Goal: Task Accomplishment & Management: Use online tool/utility

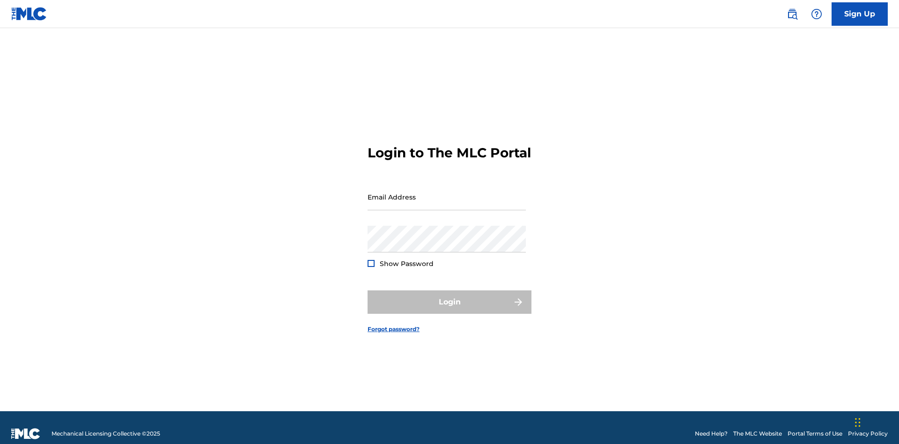
scroll to position [12, 0]
click at [447, 192] on input "Email Address" at bounding box center [446, 197] width 158 height 27
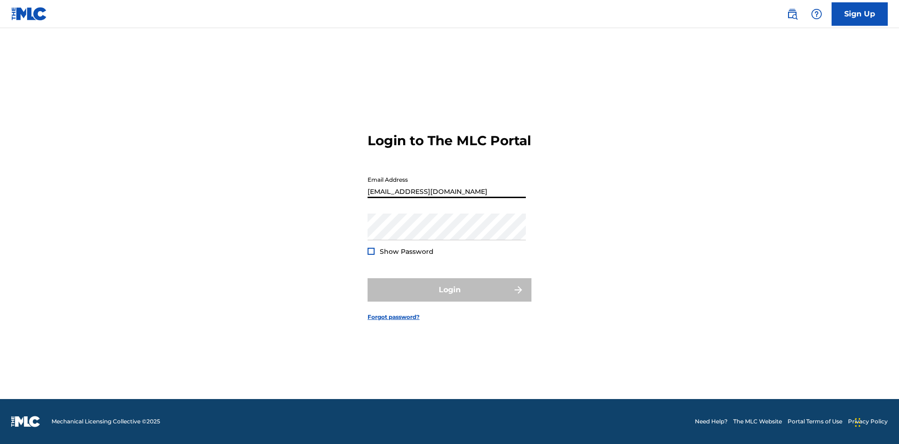
type input "[EMAIL_ADDRESS][DOMAIN_NAME]"
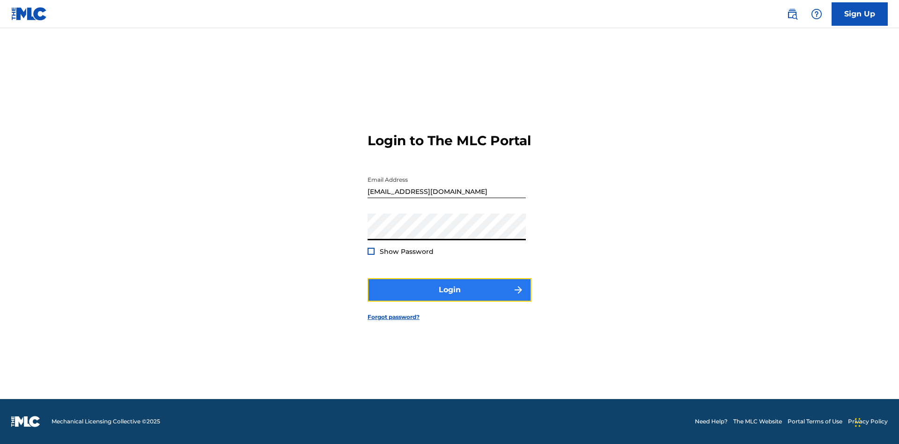
click at [449, 298] on button "Login" at bounding box center [449, 289] width 164 height 23
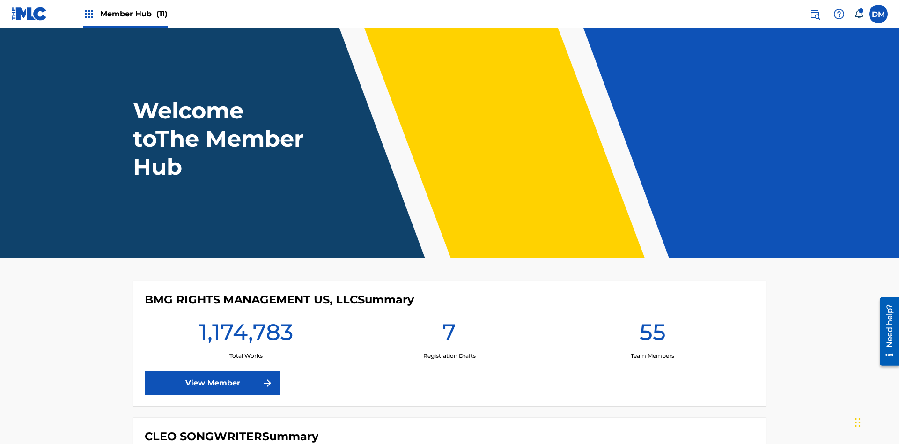
click at [133, 14] on span "Member Hub (11)" at bounding box center [133, 13] width 67 height 11
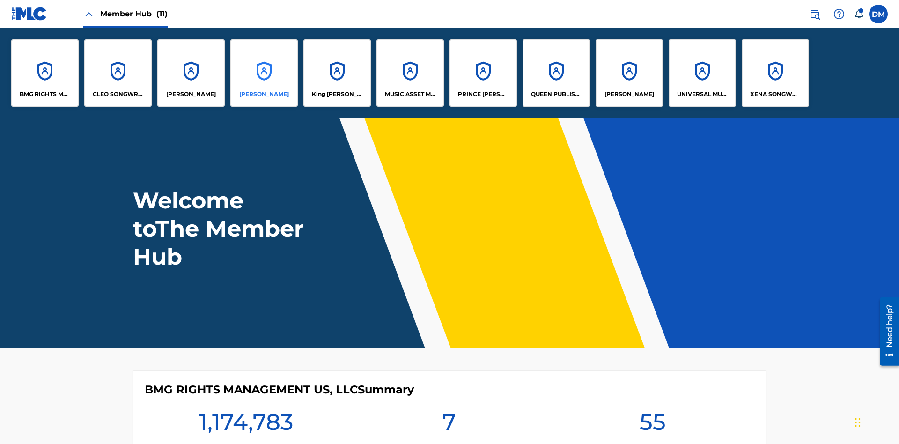
click at [264, 94] on p "[PERSON_NAME]" at bounding box center [264, 94] width 50 height 8
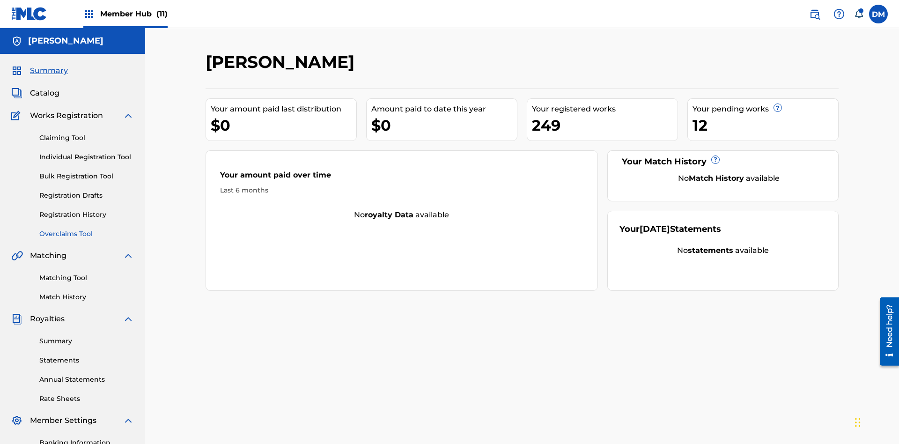
click at [87, 229] on link "Overclaims Tool" at bounding box center [86, 234] width 95 height 10
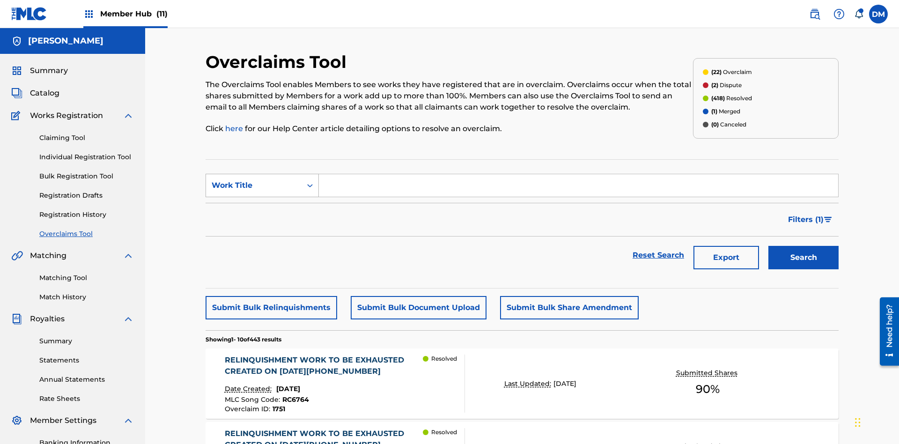
click at [254, 180] on div "Work Title" at bounding box center [254, 185] width 84 height 11
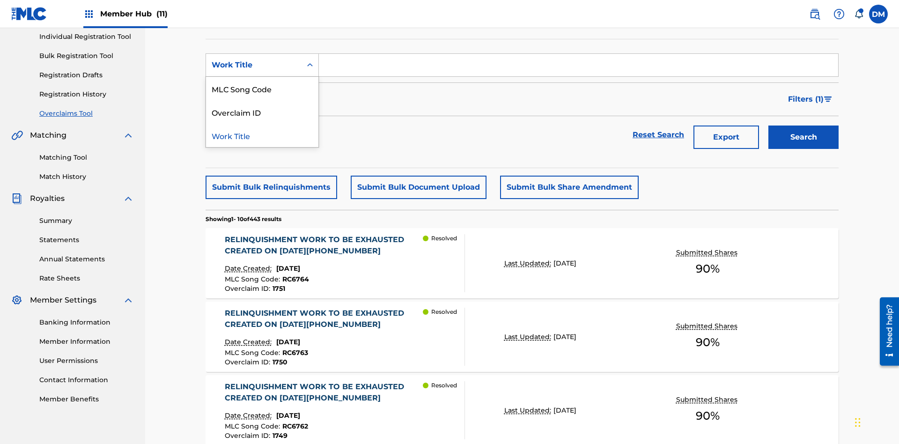
click at [262, 112] on div "Overclaim ID" at bounding box center [262, 111] width 112 height 23
click at [578, 67] on input "Search Form" at bounding box center [578, 65] width 519 height 22
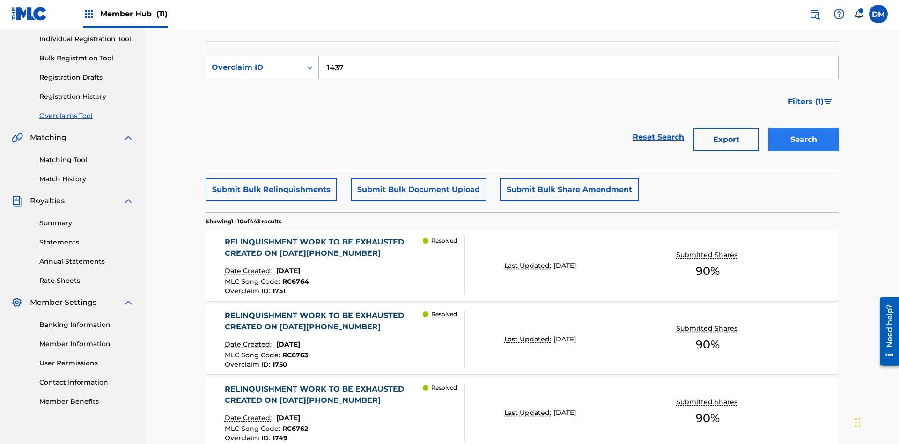
type input "1437"
click at [803, 128] on button "Search" at bounding box center [803, 139] width 70 height 23
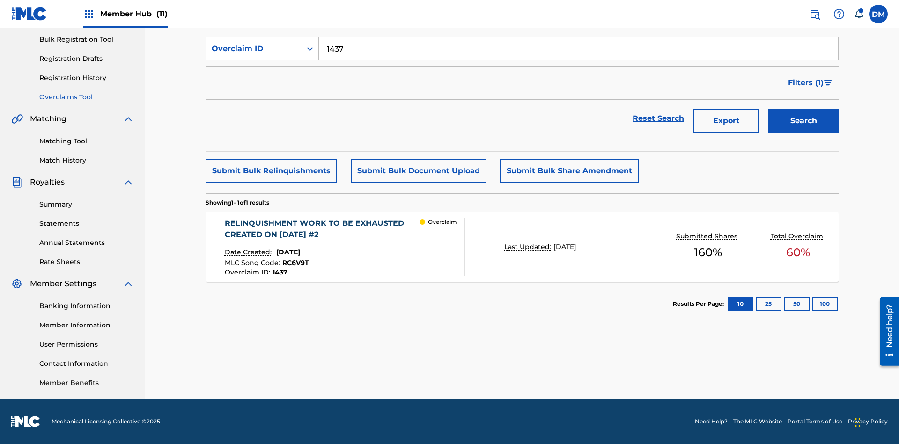
click at [322, 229] on div "RELINQUISHMENT WORK TO BE EXHAUSTED CREATED ON [DATE] #2" at bounding box center [322, 229] width 195 height 22
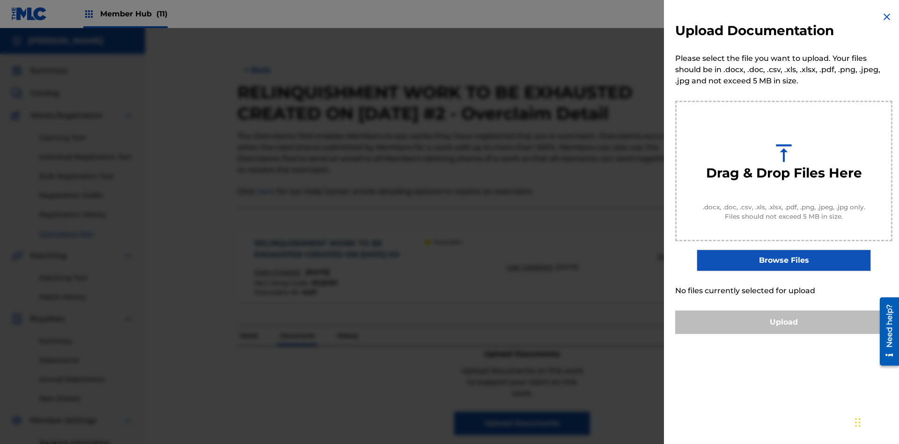
scroll to position [103, 0]
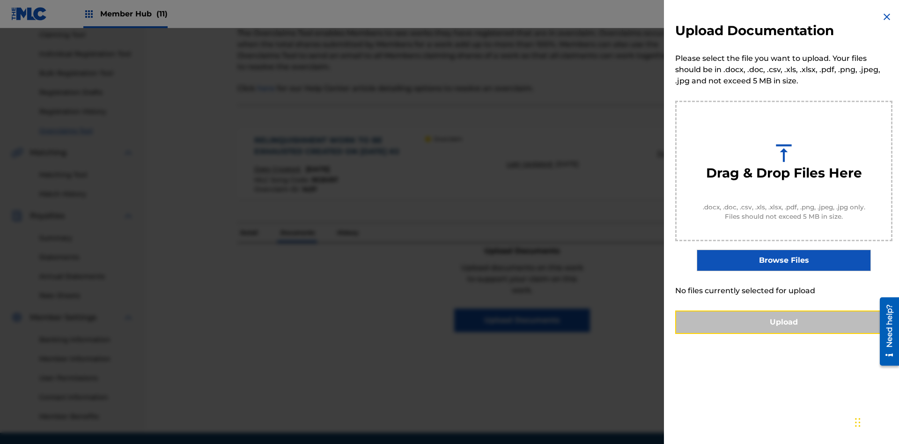
click at [784, 334] on button "Upload" at bounding box center [783, 321] width 217 height 23
click at [728, 334] on button "Upload" at bounding box center [783, 321] width 217 height 23
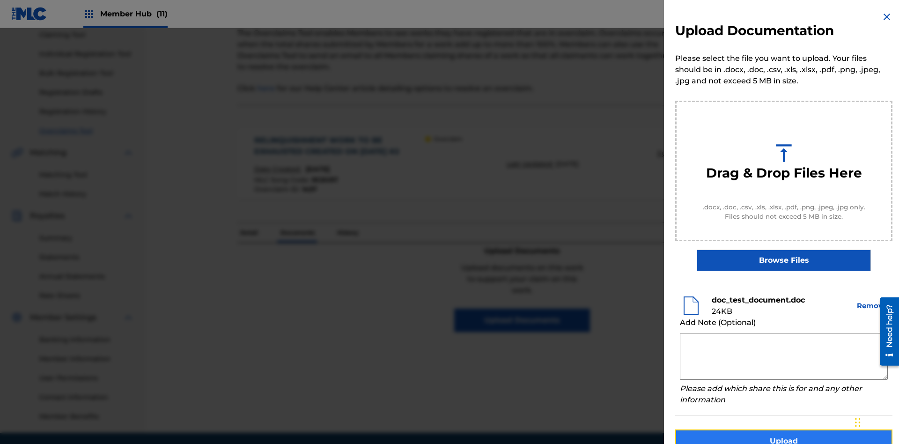
click at [784, 429] on button "Upload" at bounding box center [783, 440] width 217 height 23
click at [728, 429] on button "Upload" at bounding box center [783, 440] width 217 height 23
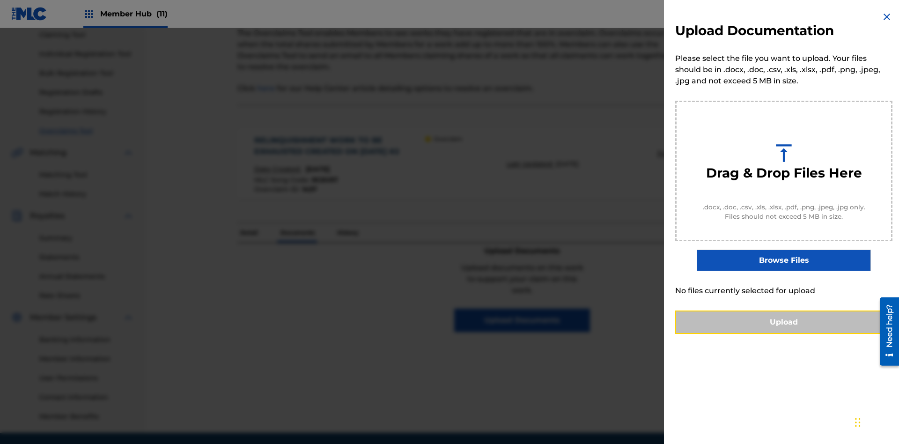
click at [784, 334] on button "Upload" at bounding box center [783, 321] width 217 height 23
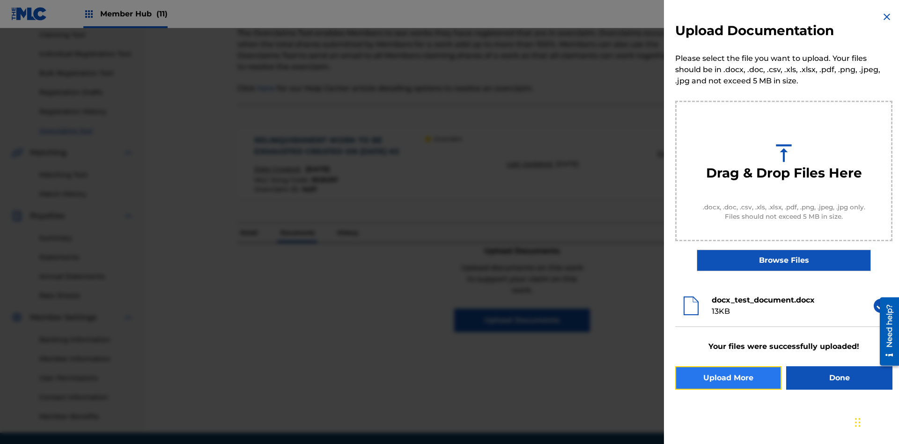
click at [728, 378] on button "Upload More" at bounding box center [728, 377] width 106 height 23
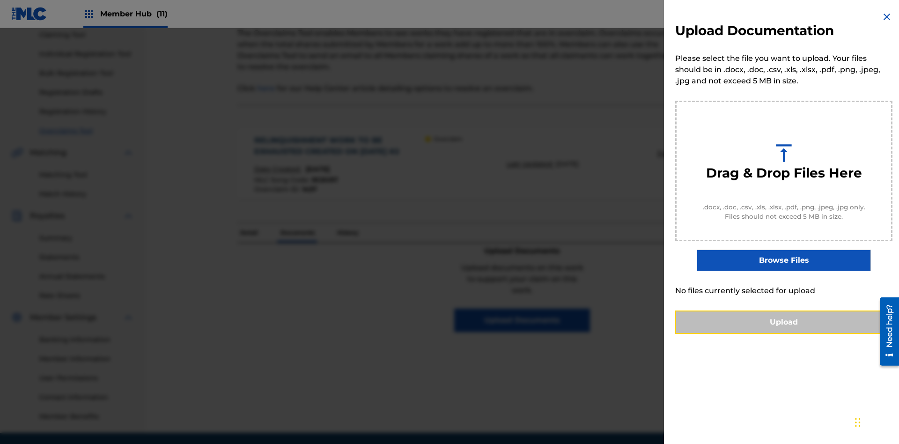
click at [784, 334] on button "Upload" at bounding box center [783, 321] width 217 height 23
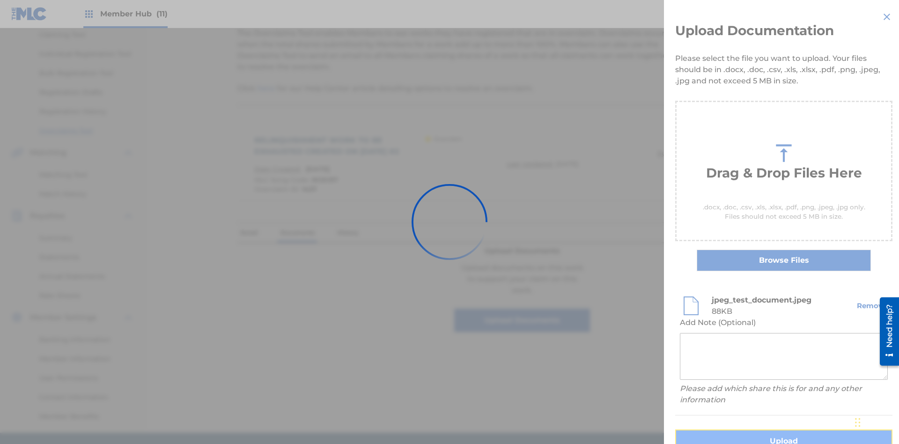
click at [728, 429] on button "Upload" at bounding box center [783, 440] width 217 height 23
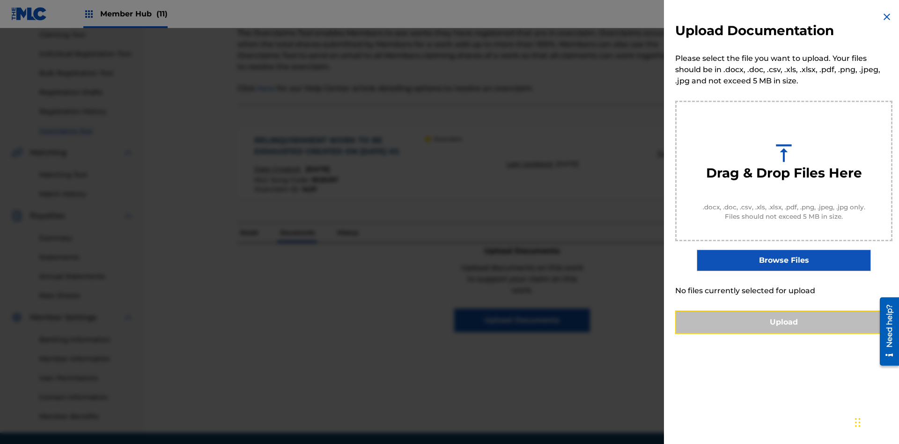
click at [784, 334] on button "Upload" at bounding box center [783, 321] width 217 height 23
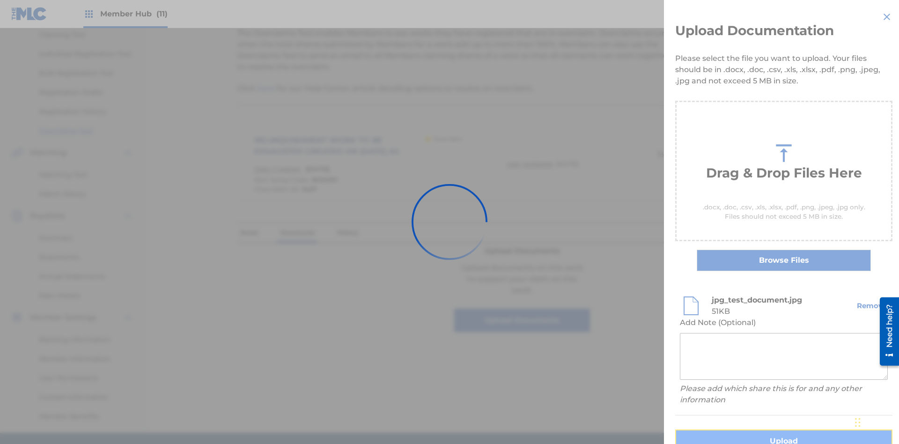
click at [728, 429] on button "Upload" at bounding box center [783, 440] width 217 height 23
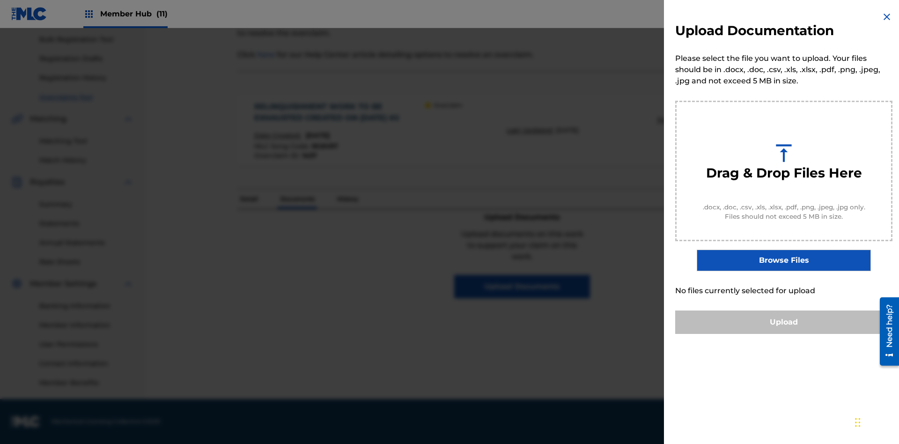
scroll to position [0, 0]
click at [784, 334] on button "Upload" at bounding box center [783, 321] width 217 height 23
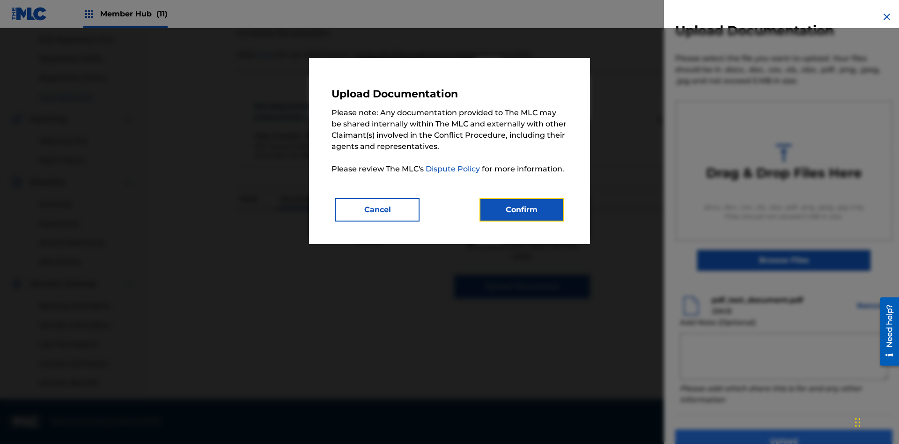
click at [521, 209] on button "Confirm" at bounding box center [521, 209] width 84 height 23
click at [728, 429] on button "Upload" at bounding box center [783, 440] width 217 height 23
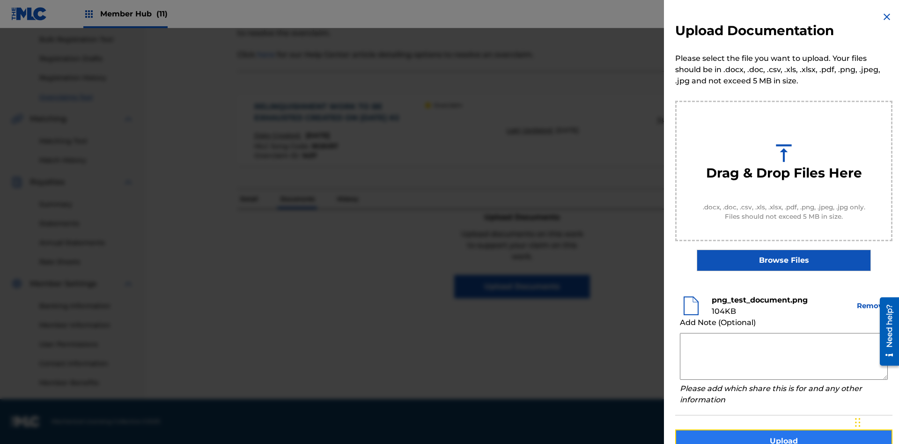
click at [784, 429] on button "Upload" at bounding box center [783, 440] width 217 height 23
click at [728, 429] on button "Upload" at bounding box center [783, 440] width 217 height 23
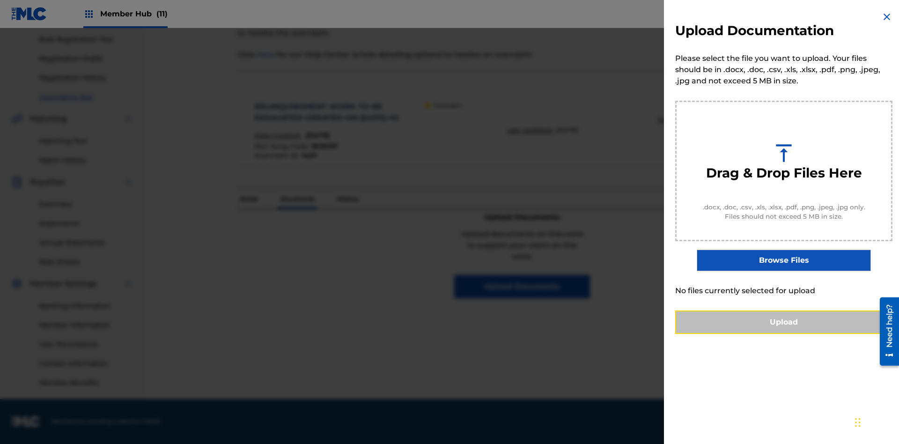
click at [784, 334] on button "Upload" at bounding box center [783, 321] width 217 height 23
click at [728, 334] on button "Upload" at bounding box center [783, 321] width 217 height 23
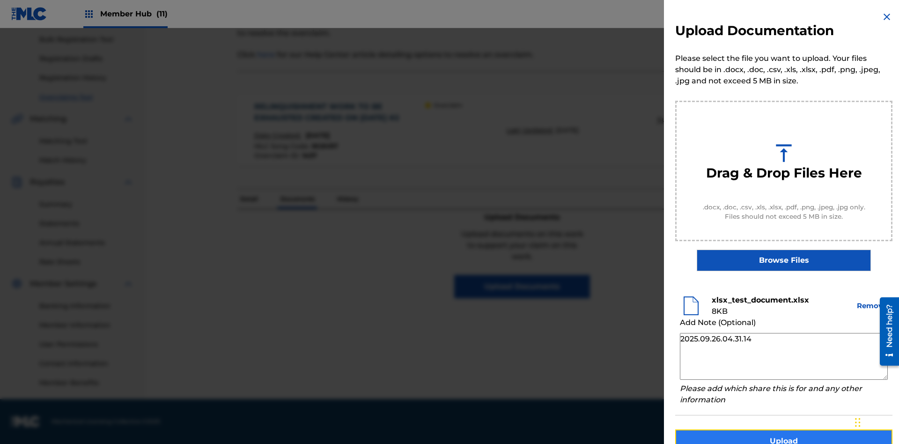
click at [784, 429] on button "Upload" at bounding box center [783, 440] width 217 height 23
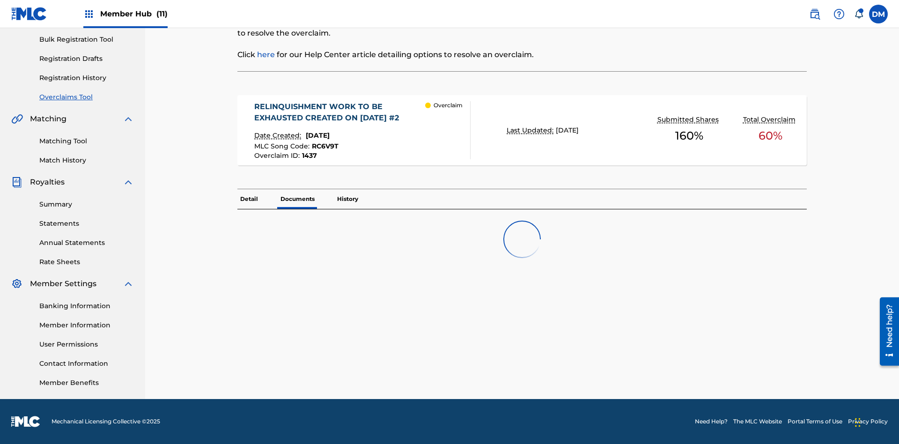
click at [297, 189] on p "Documents" at bounding box center [298, 199] width 40 height 20
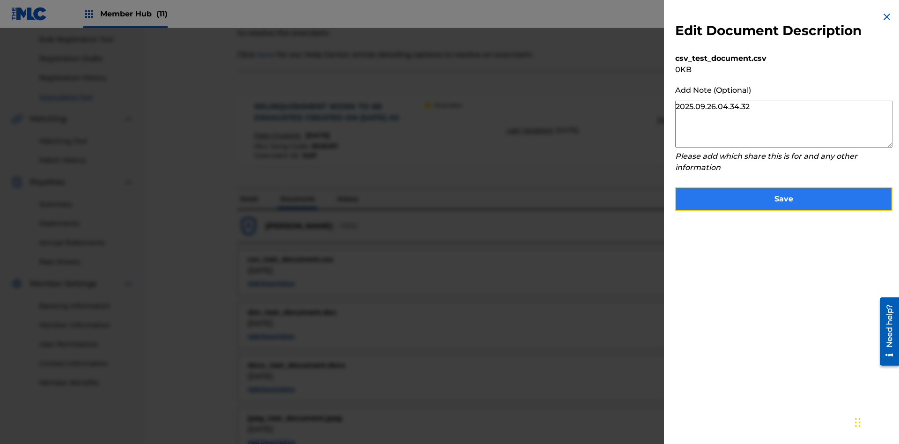
click at [784, 197] on button "Save" at bounding box center [783, 198] width 217 height 23
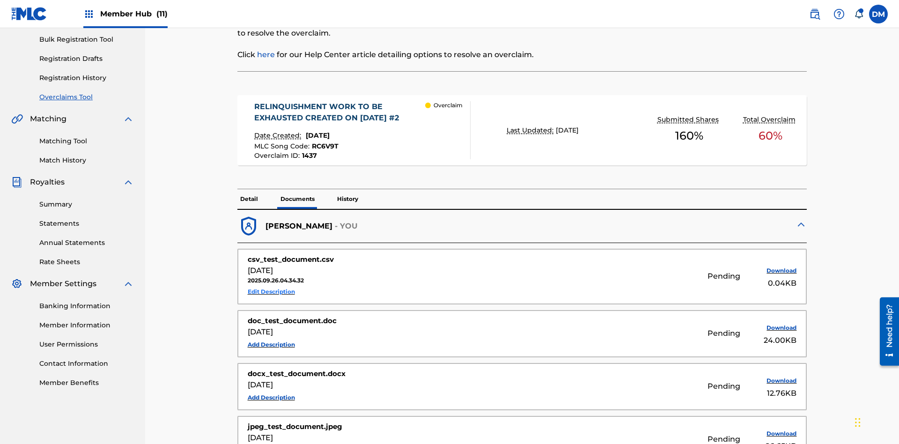
click at [271, 285] on button "Edit Description" at bounding box center [271, 292] width 47 height 14
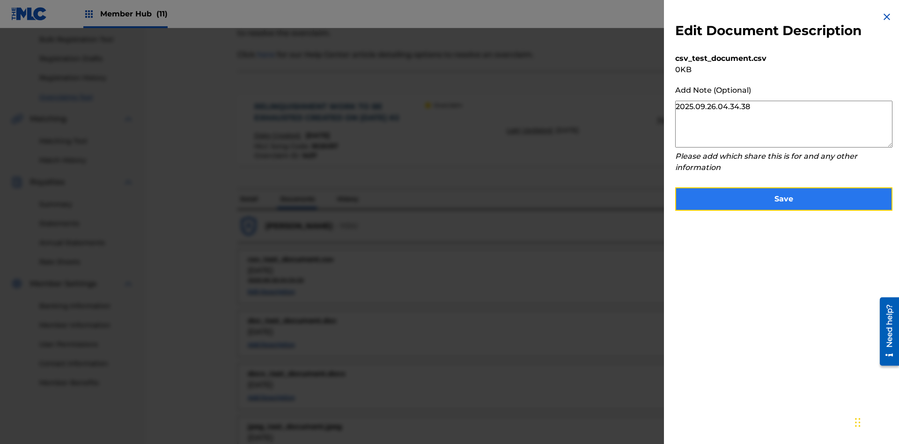
click at [784, 197] on button "Save" at bounding box center [783, 198] width 217 height 23
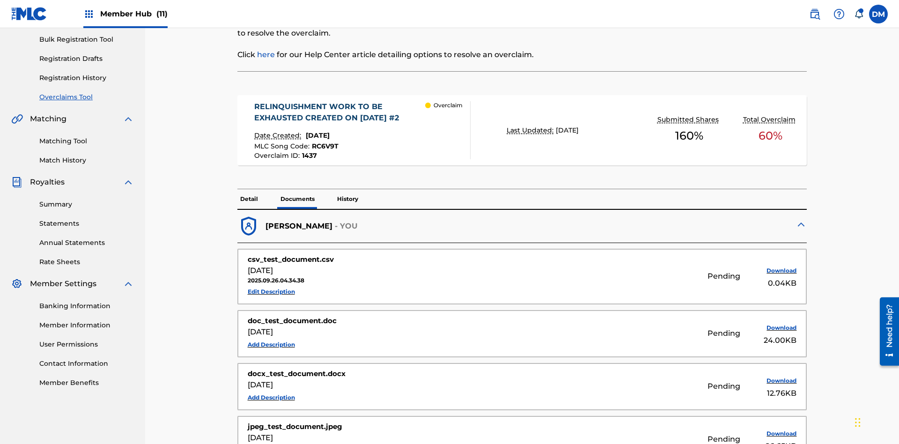
click at [347, 189] on p "History" at bounding box center [347, 199] width 27 height 20
